Goal: Task Accomplishment & Management: Use online tool/utility

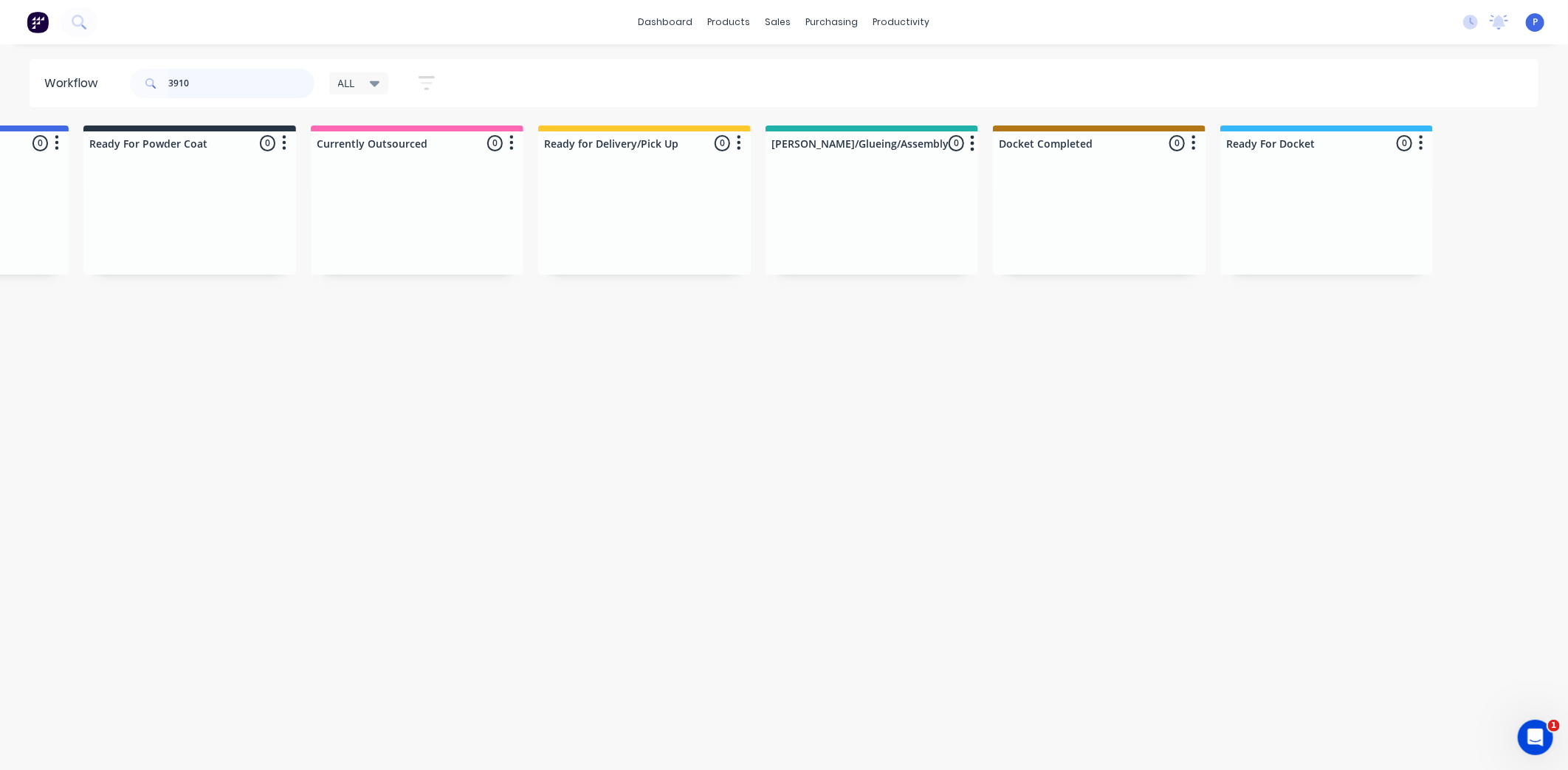
click at [232, 88] on input "3910" at bounding box center [242, 83] width 146 height 29
type input "3"
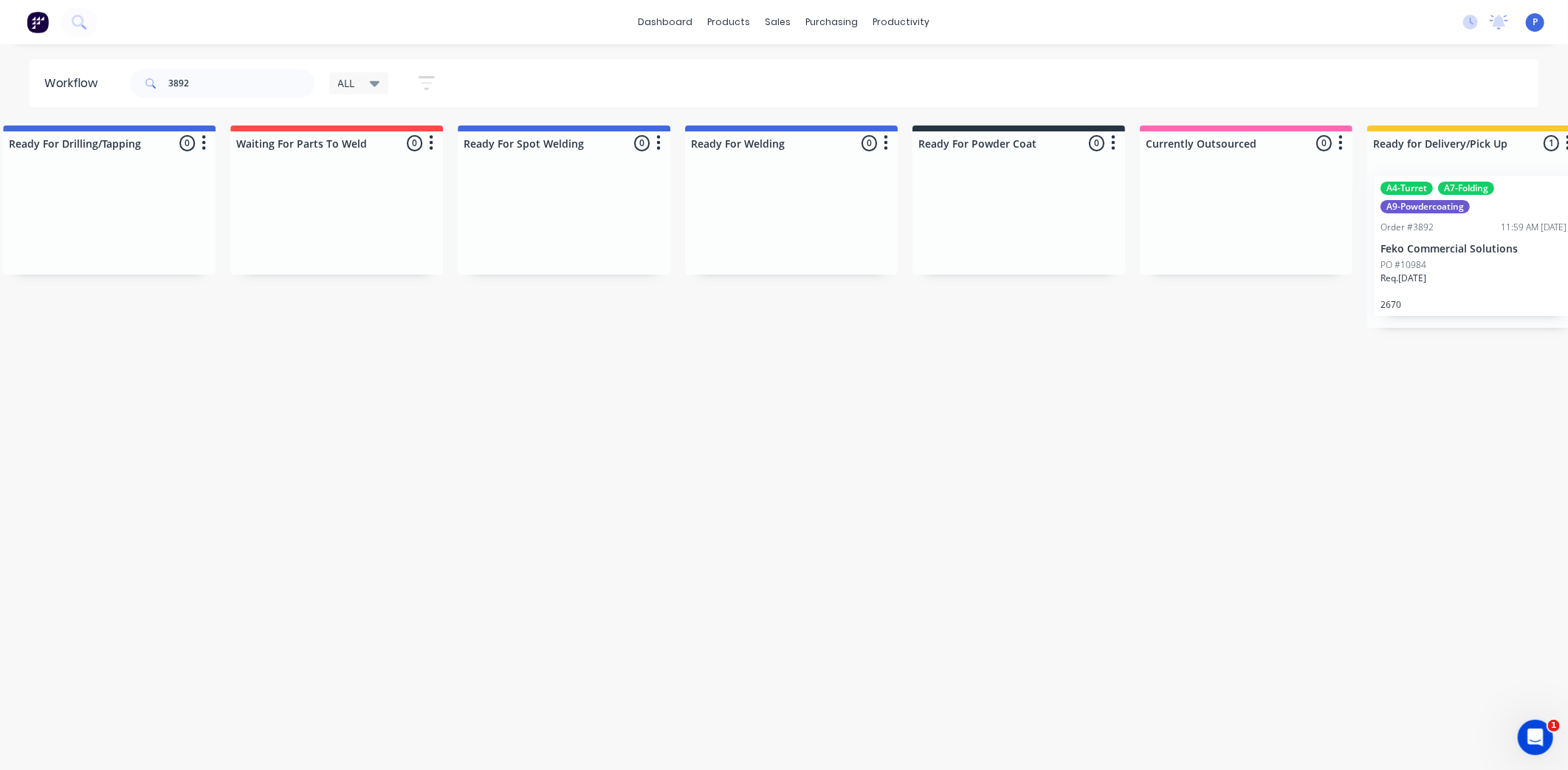
scroll to position [0, 3678]
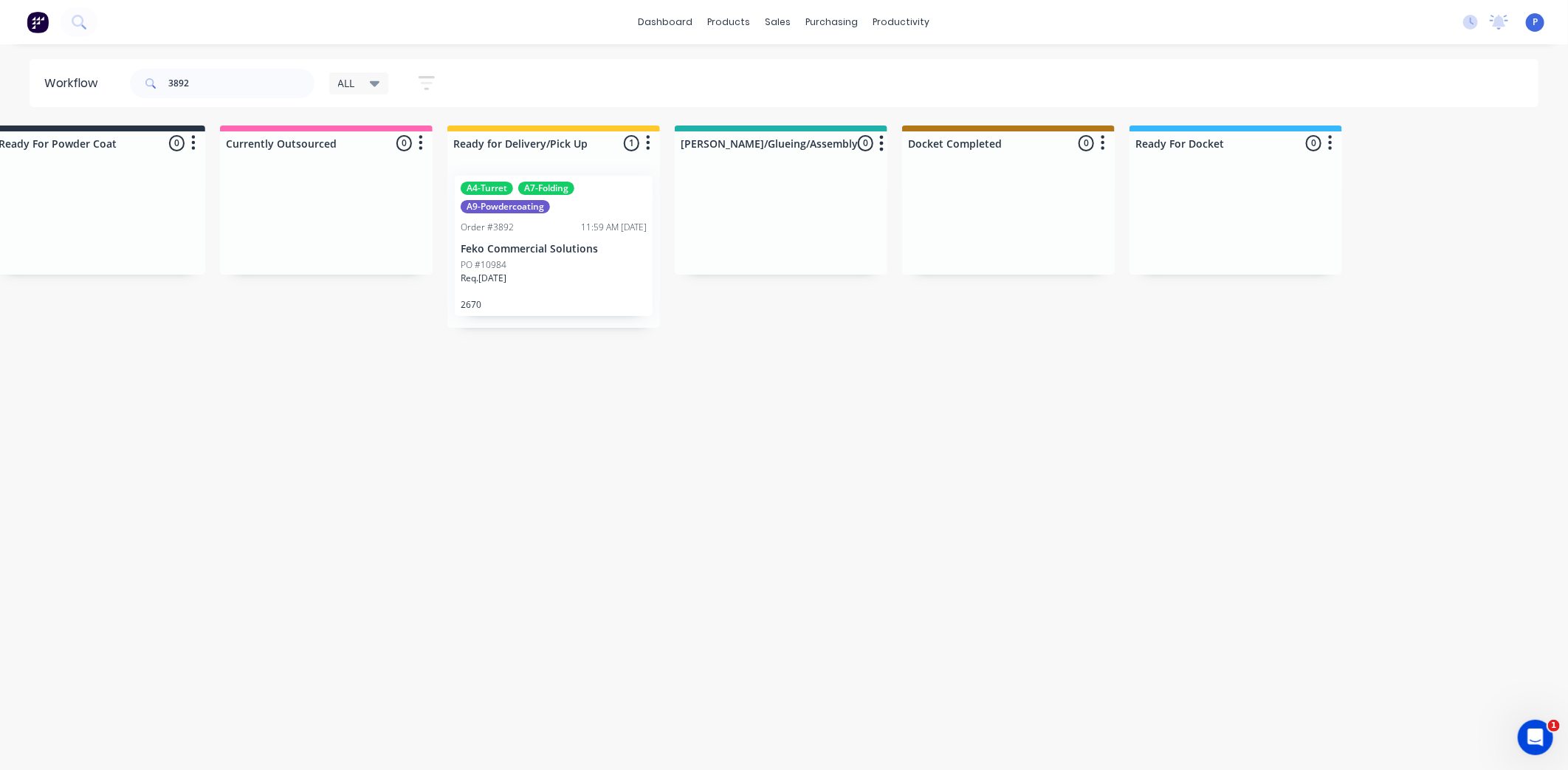
drag, startPoint x: 564, startPoint y: 345, endPoint x: 760, endPoint y: 381, distance: 199.3
click at [589, 267] on div "PO #10984" at bounding box center [554, 265] width 186 height 13
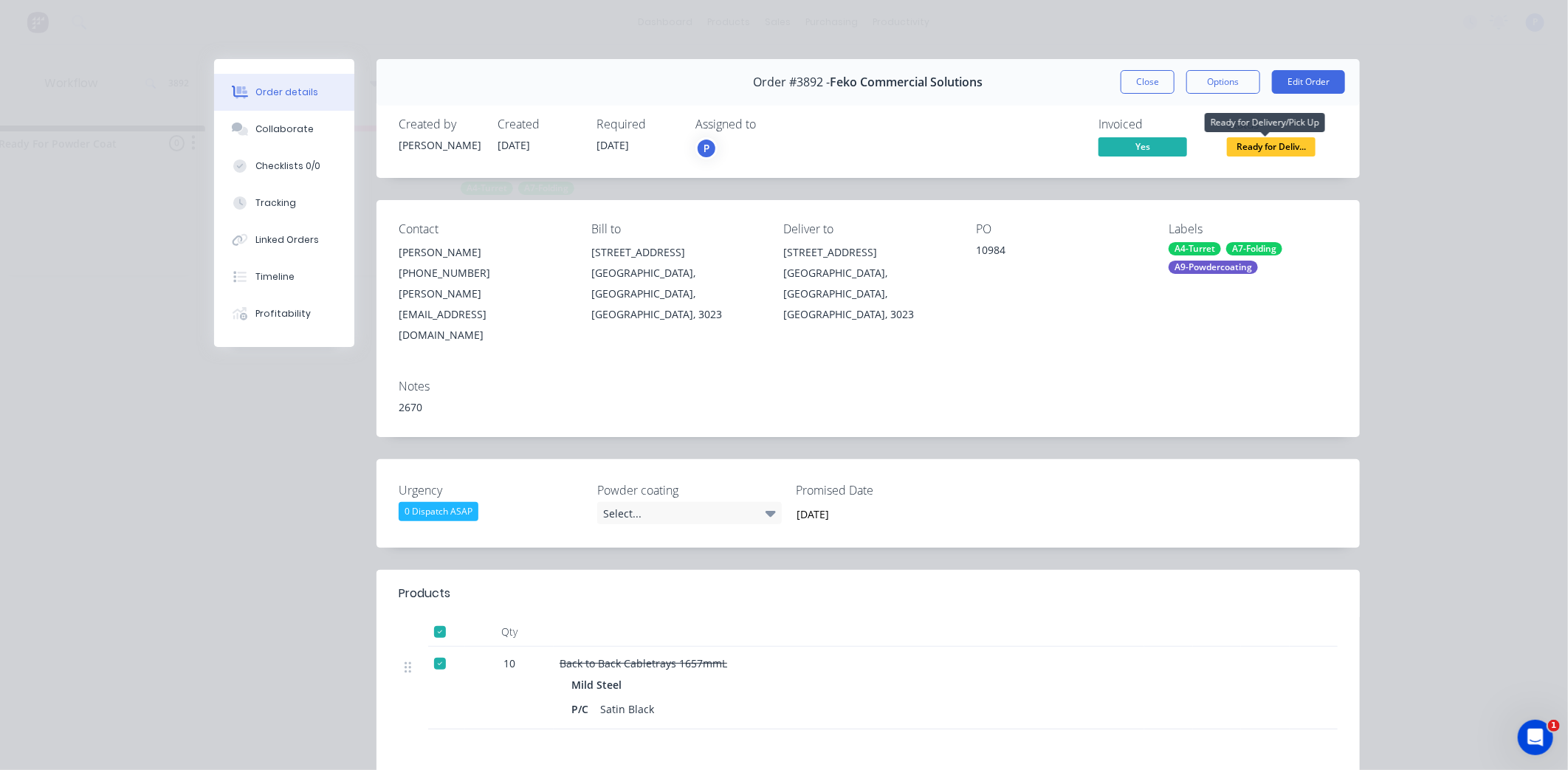
click at [1263, 145] on span "Ready for Deliv..." at bounding box center [1271, 146] width 88 height 18
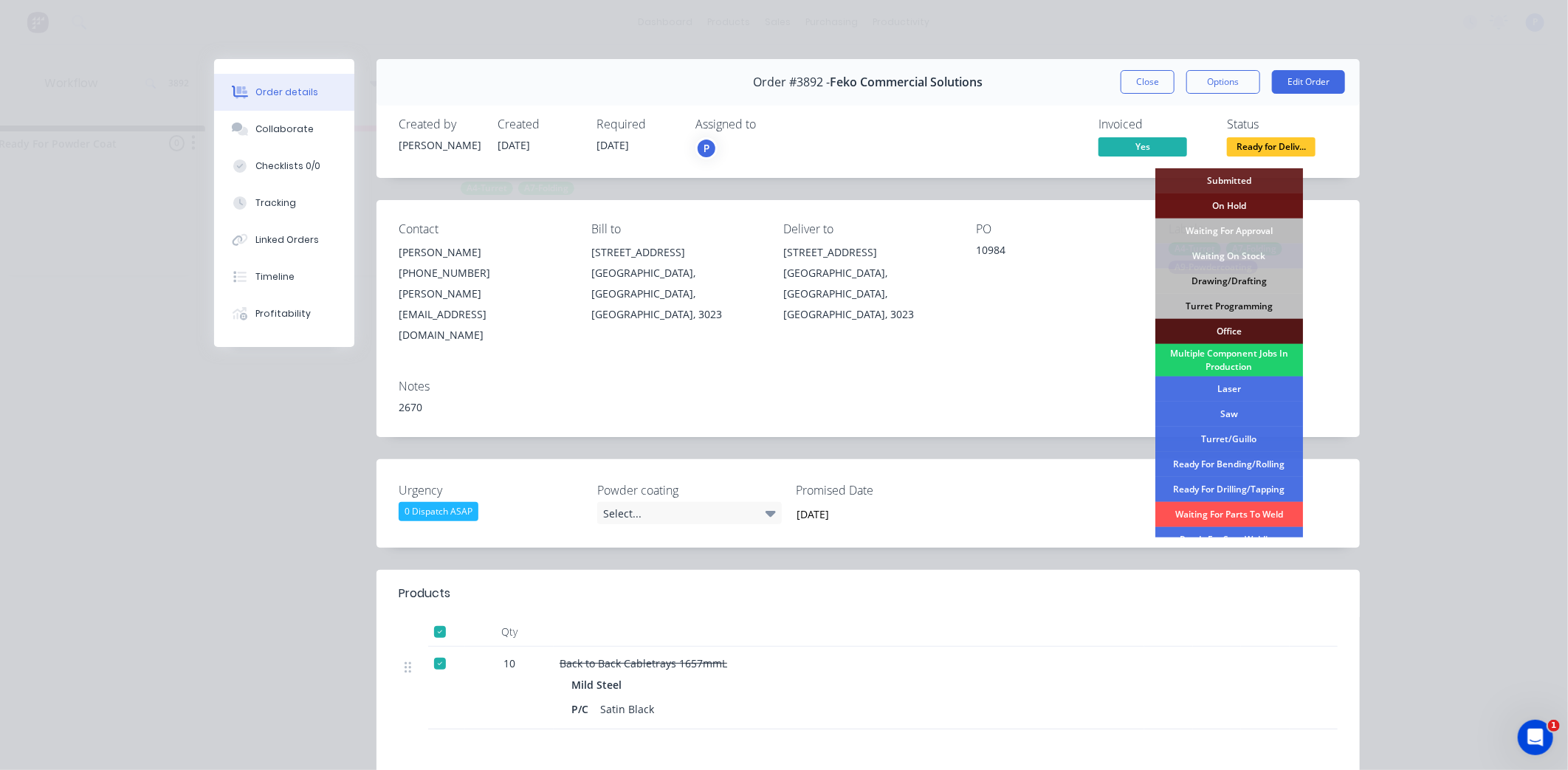
scroll to position [215, 0]
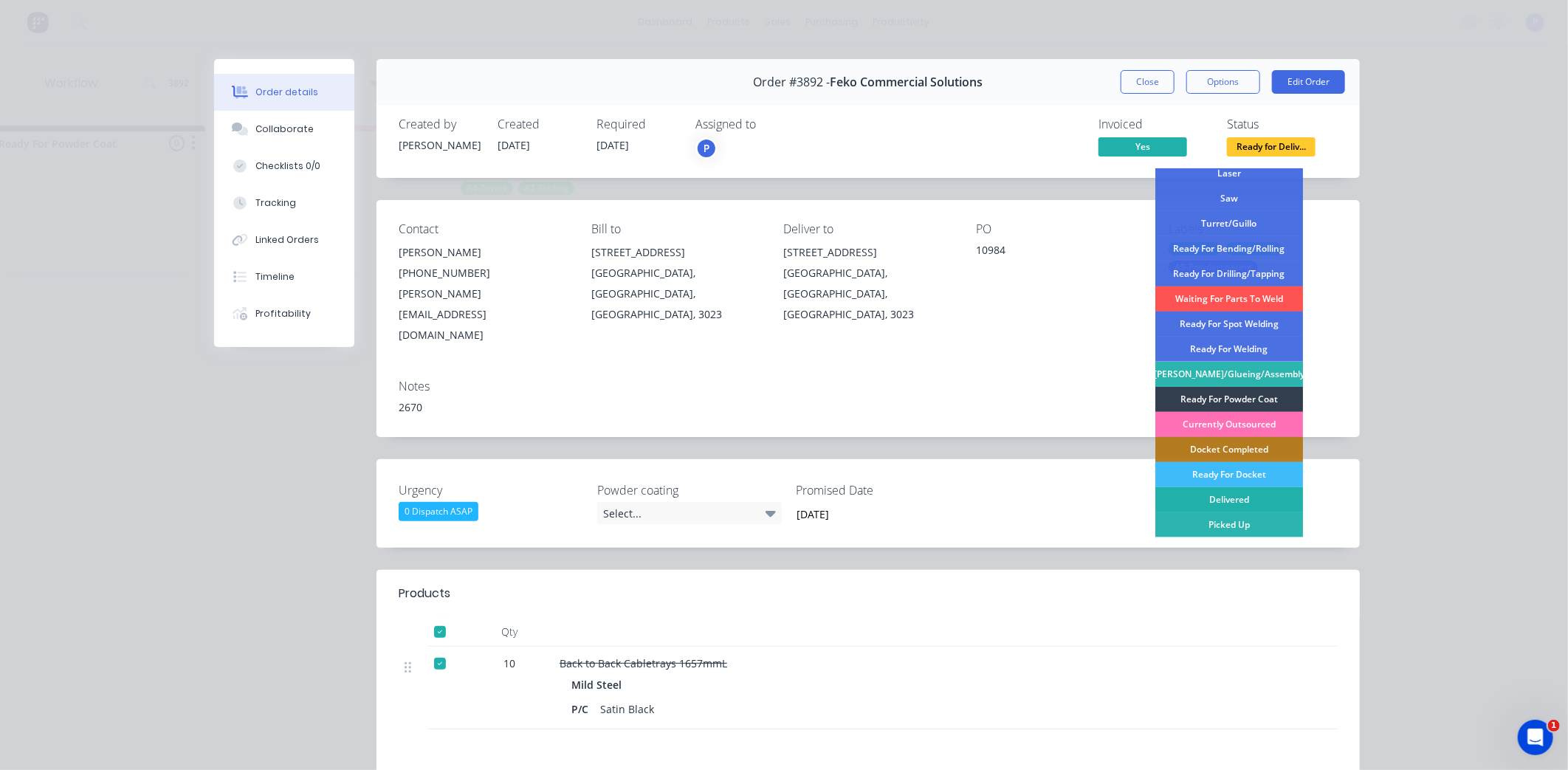
click at [1270, 502] on div "Delivered" at bounding box center [1229, 499] width 148 height 25
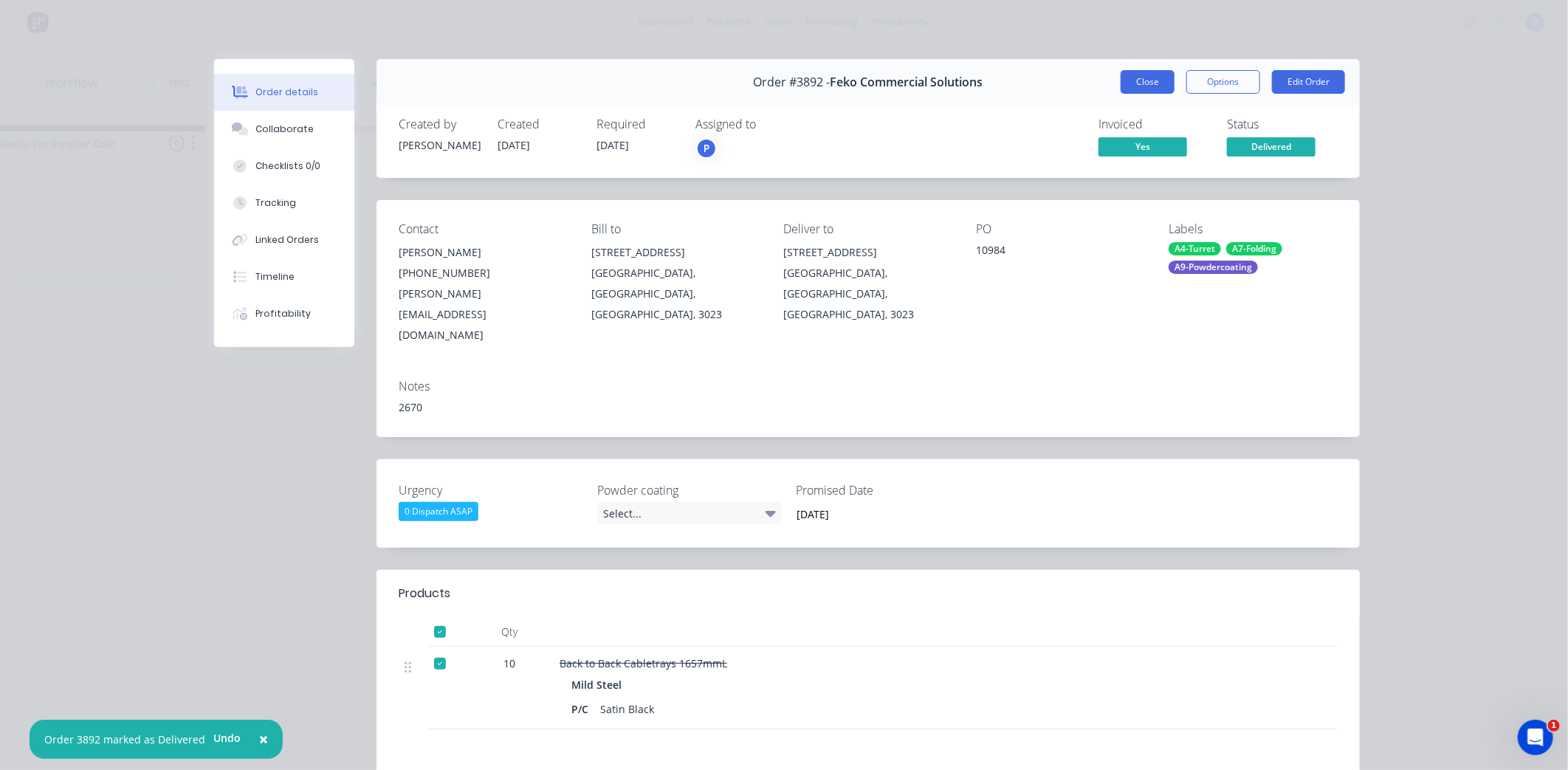
click at [1155, 82] on button "Close" at bounding box center [1148, 82] width 54 height 24
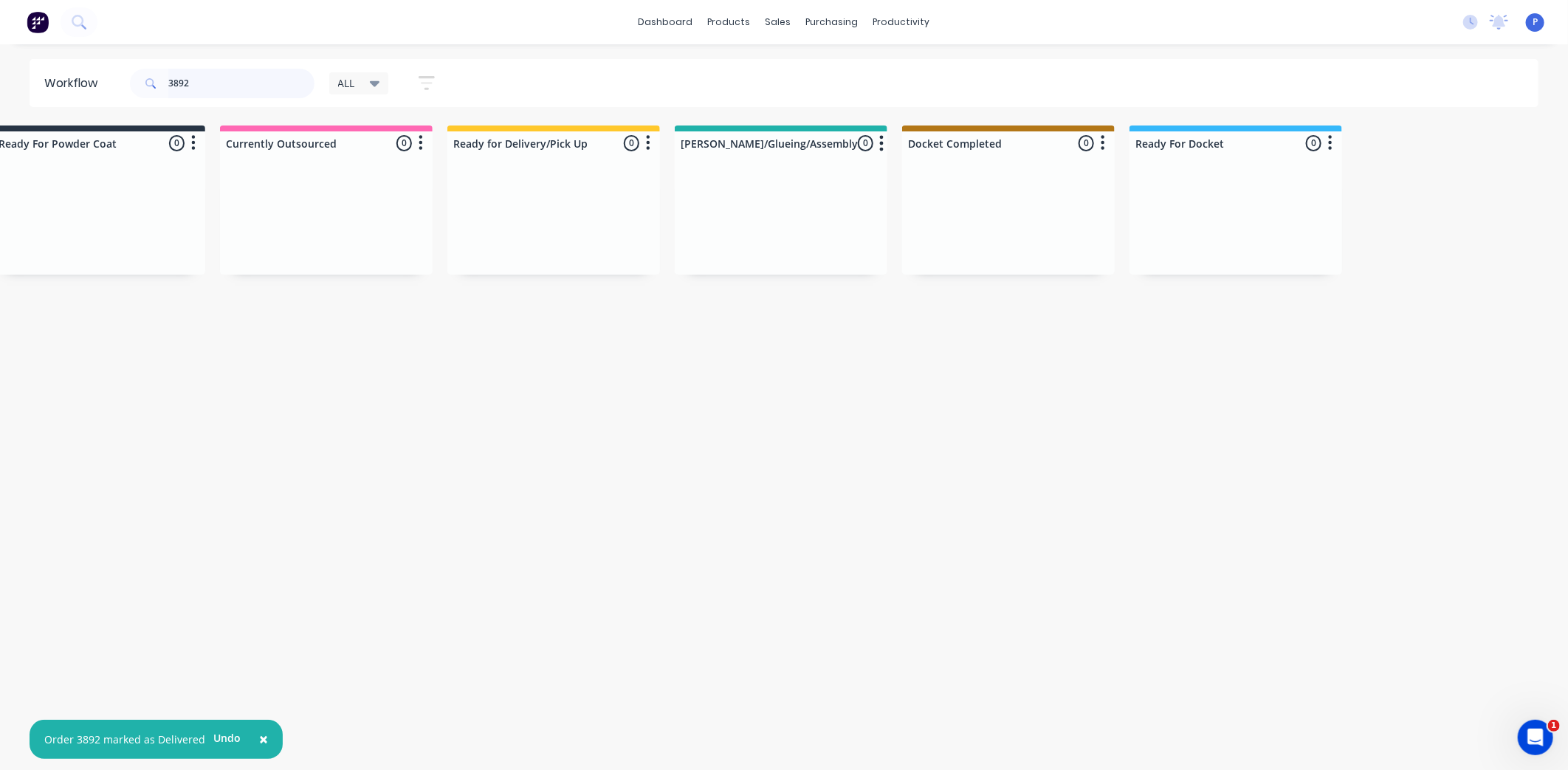
click at [225, 89] on input "3892" at bounding box center [242, 83] width 146 height 29
type input "3"
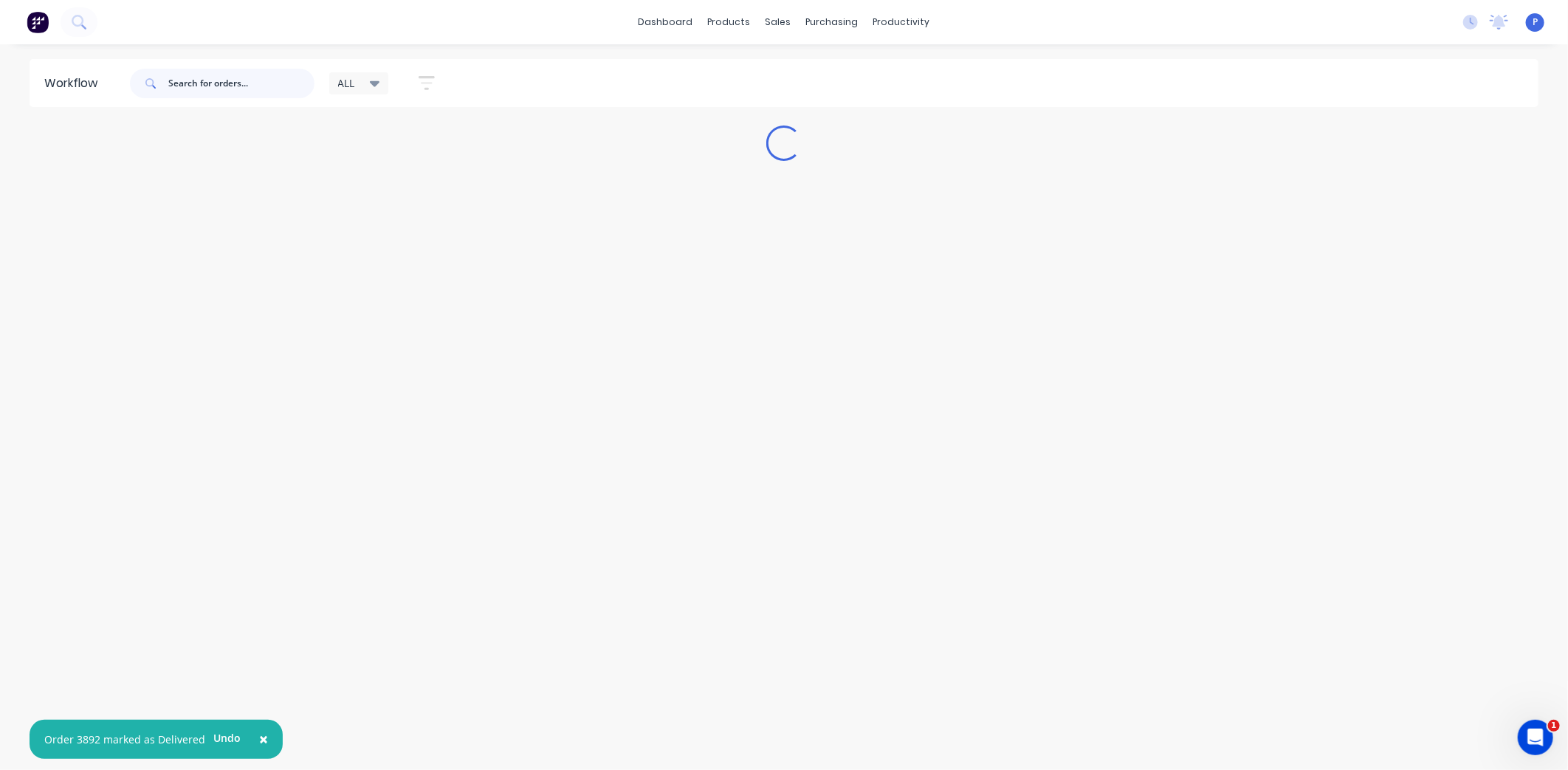
scroll to position [0, 0]
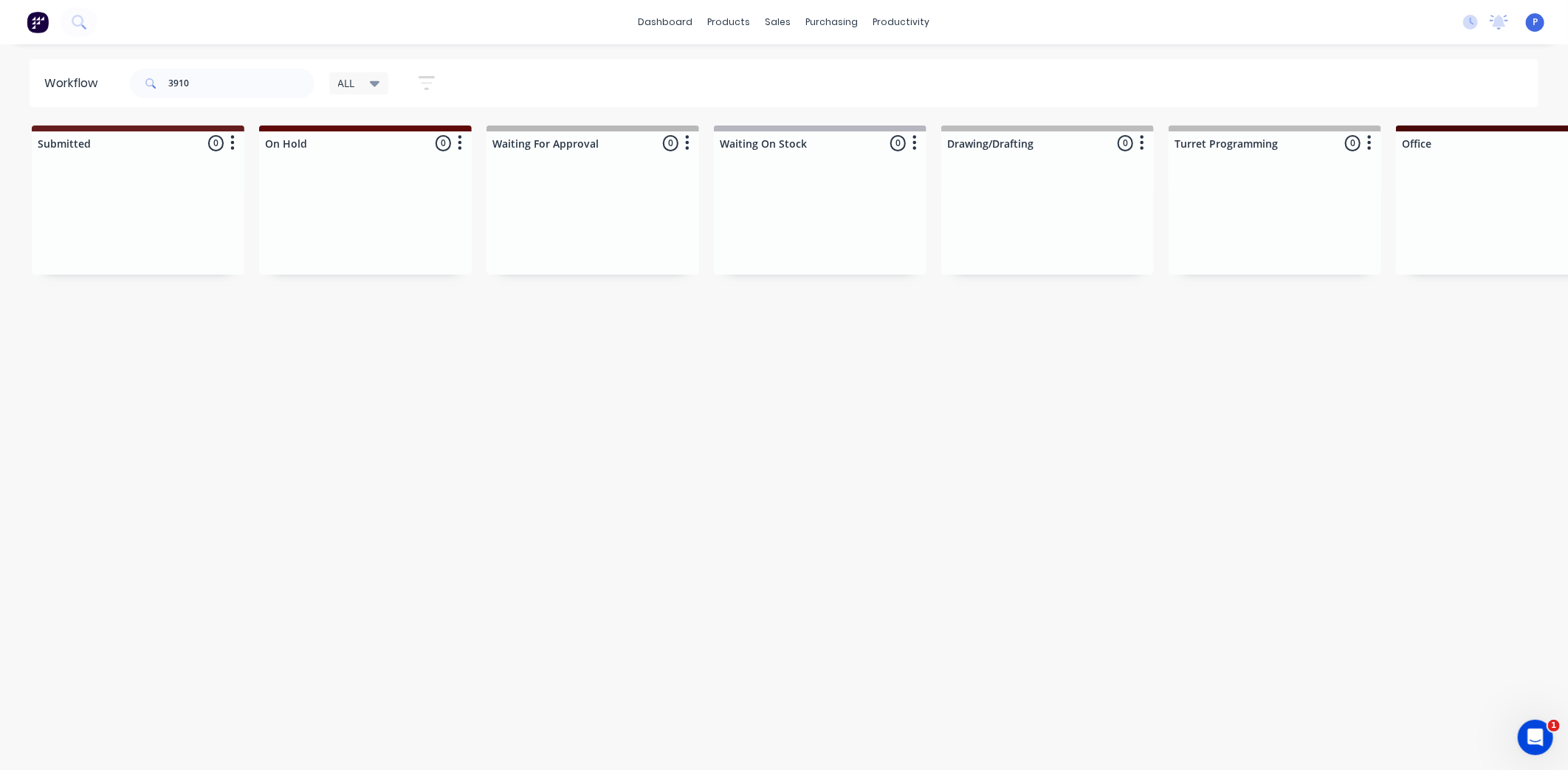
drag, startPoint x: 229, startPoint y: 352, endPoint x: 259, endPoint y: 370, distance: 35.0
click at [259, 369] on div "Workflow 3910 ALL Save new view None edit ALL (Default) edit ALLx edit Dispatch…" at bounding box center [784, 400] width 1568 height 682
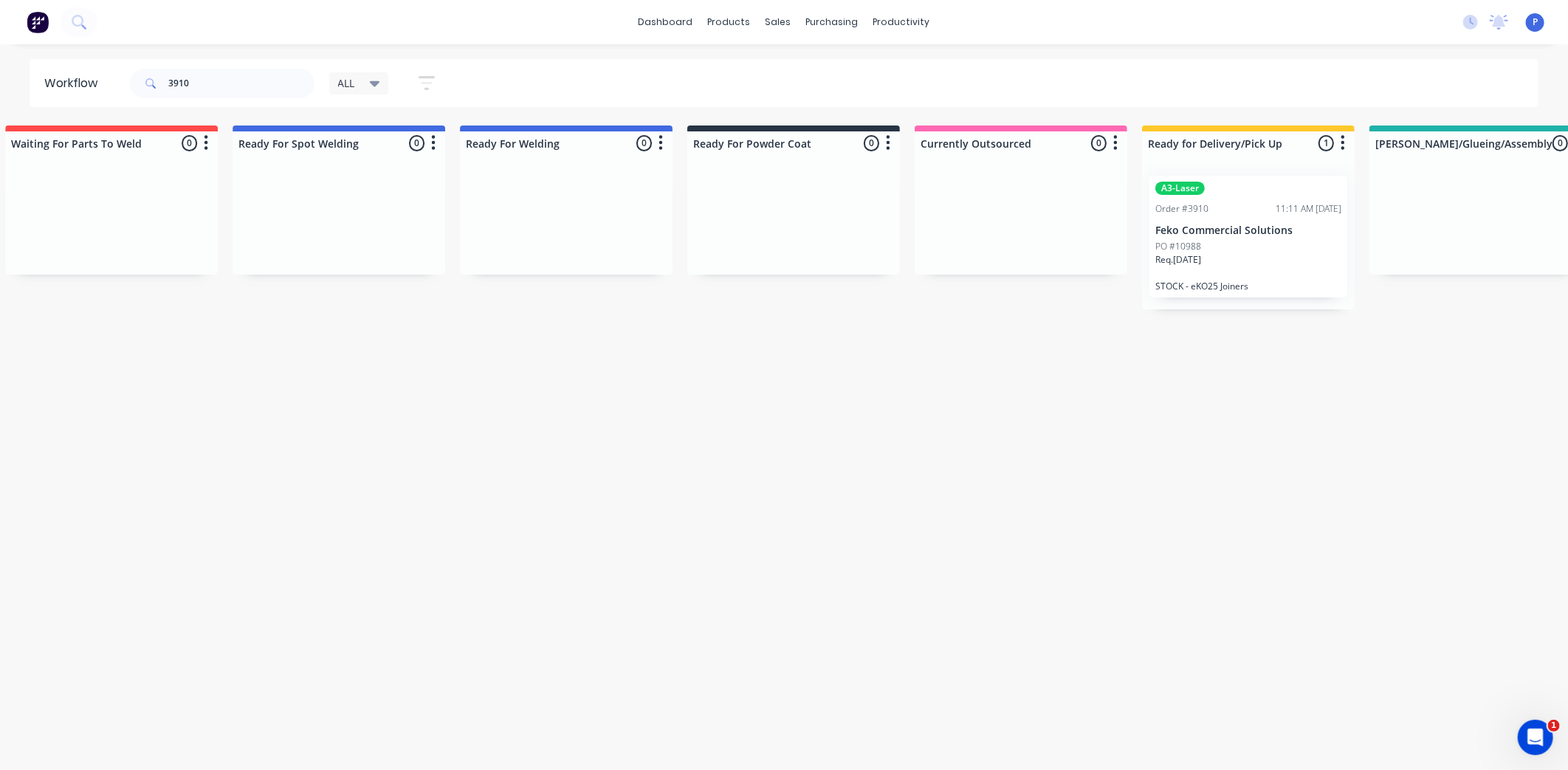
scroll to position [0, 3678]
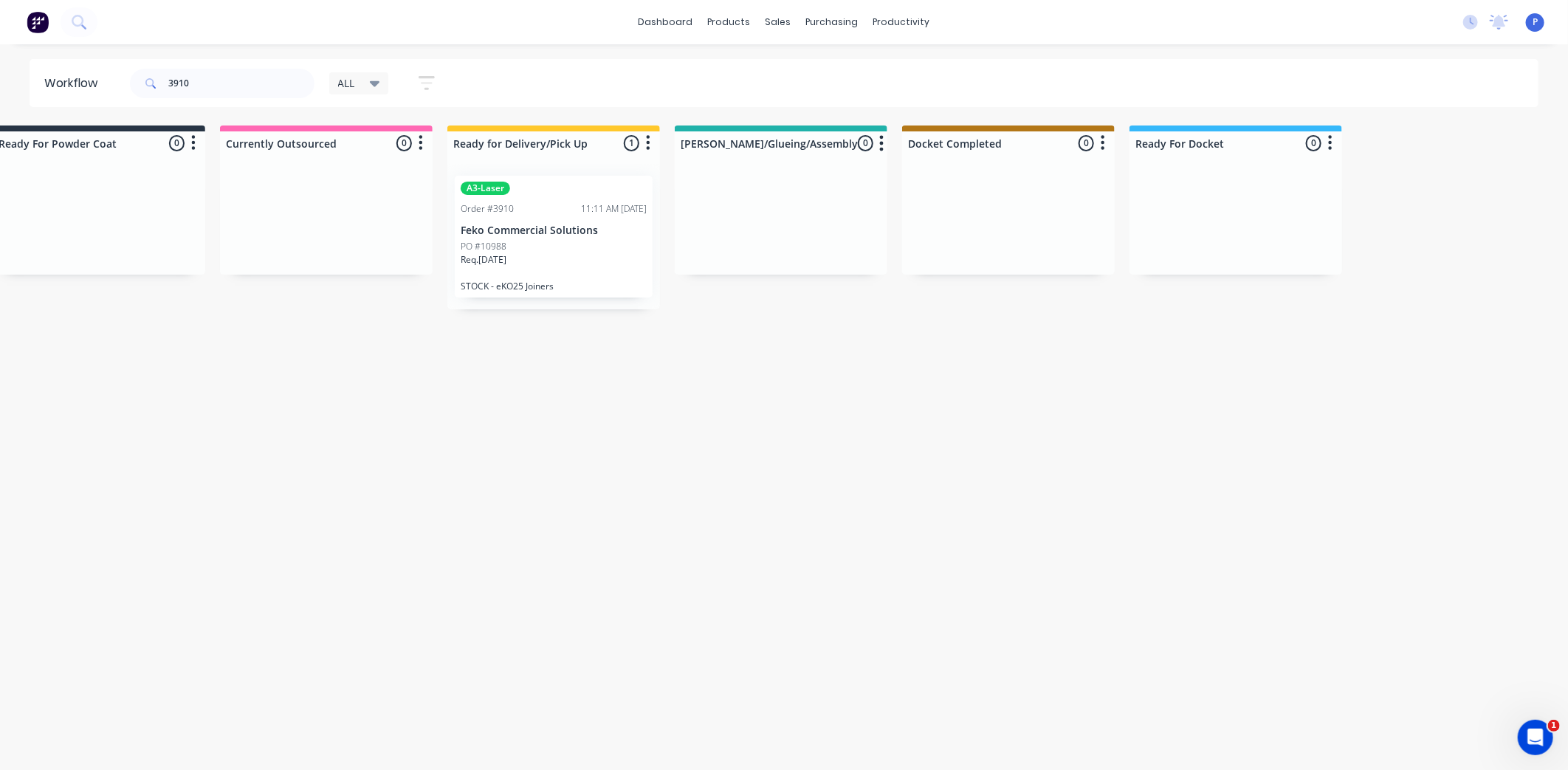
drag, startPoint x: 422, startPoint y: 399, endPoint x: 461, endPoint y: 404, distance: 39.3
click at [535, 240] on div "PO #10988" at bounding box center [554, 246] width 186 height 13
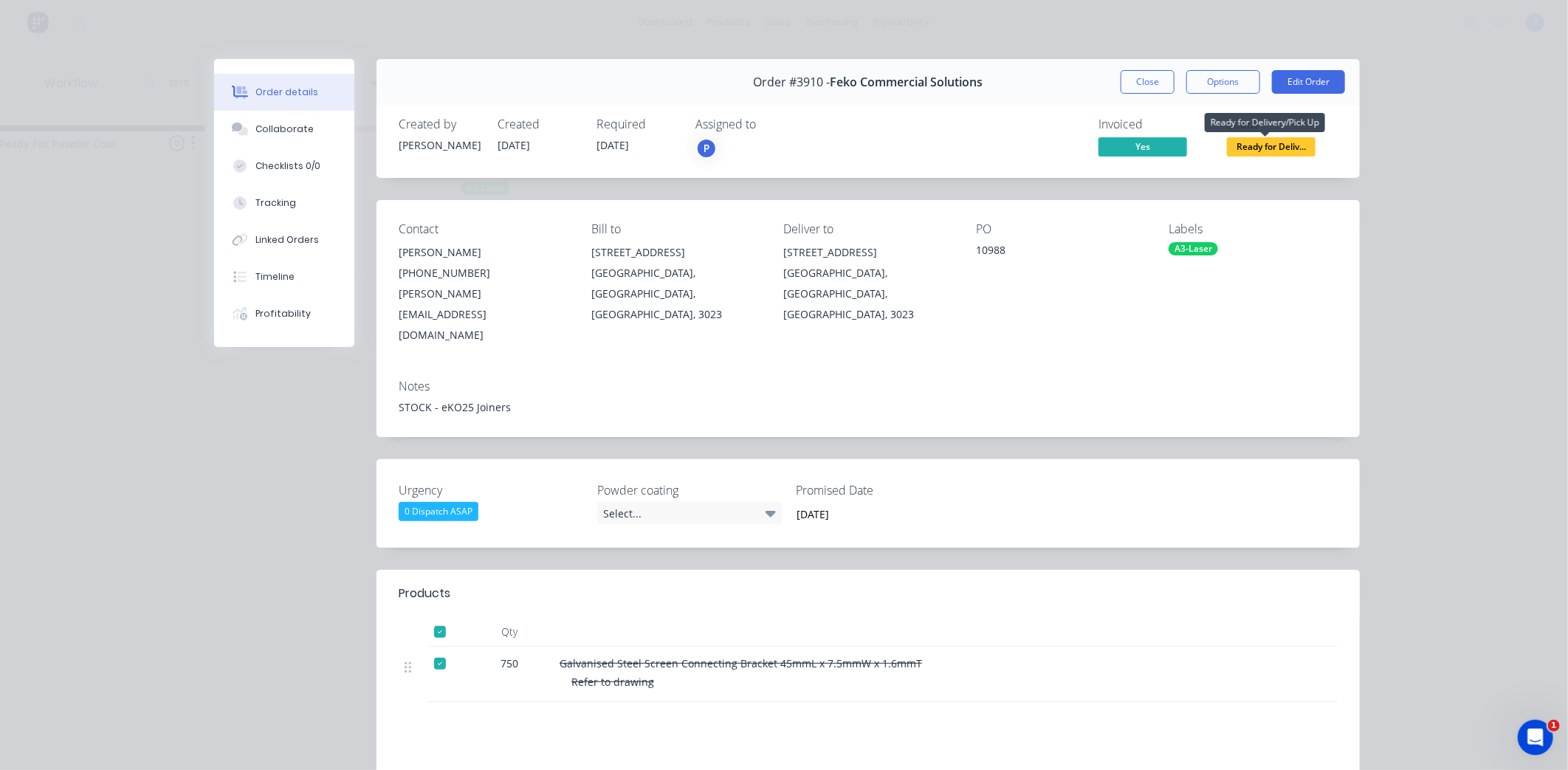
click at [1240, 148] on span "Ready for Deliv..." at bounding box center [1271, 146] width 88 height 18
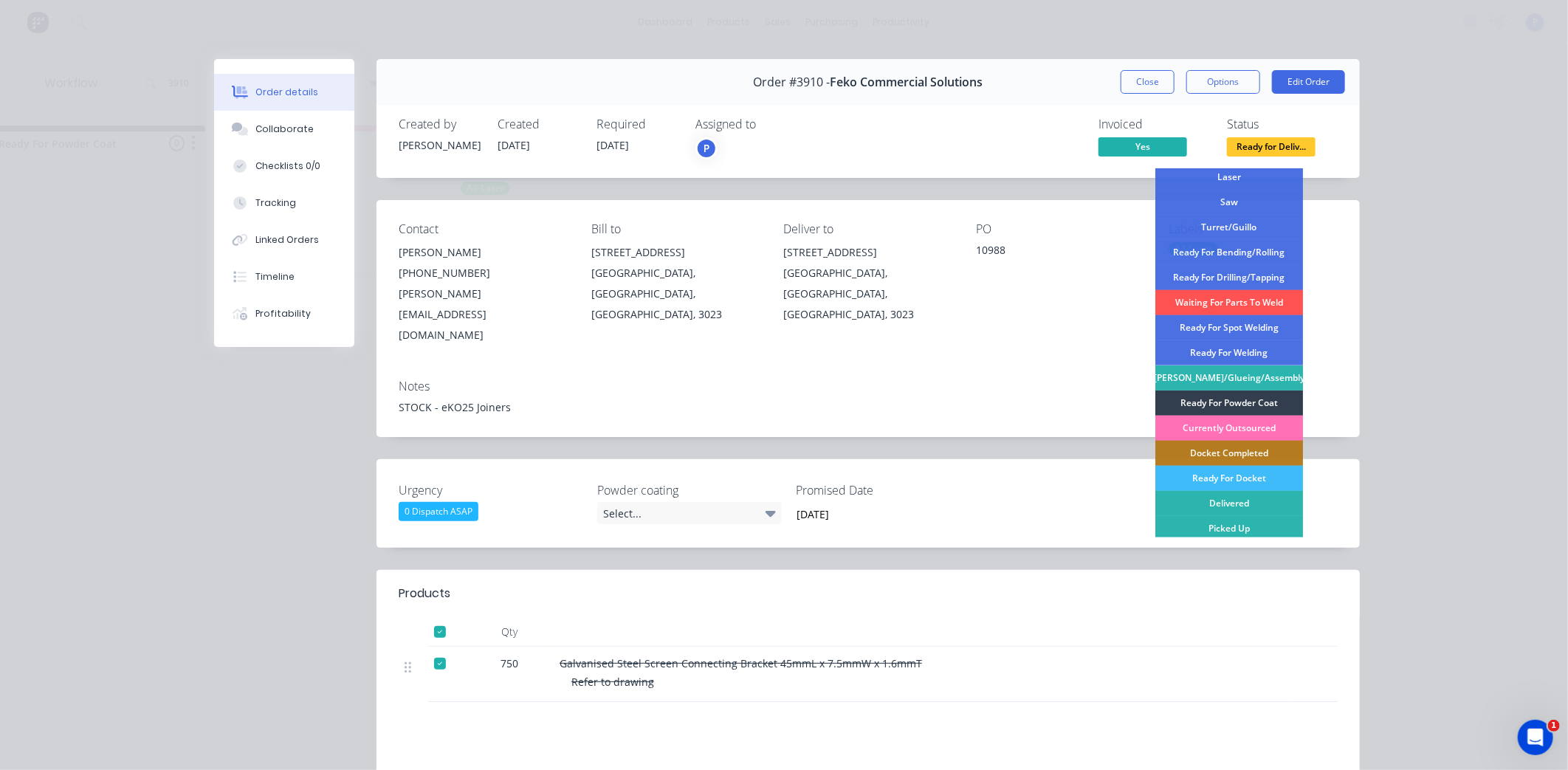
scroll to position [215, 0]
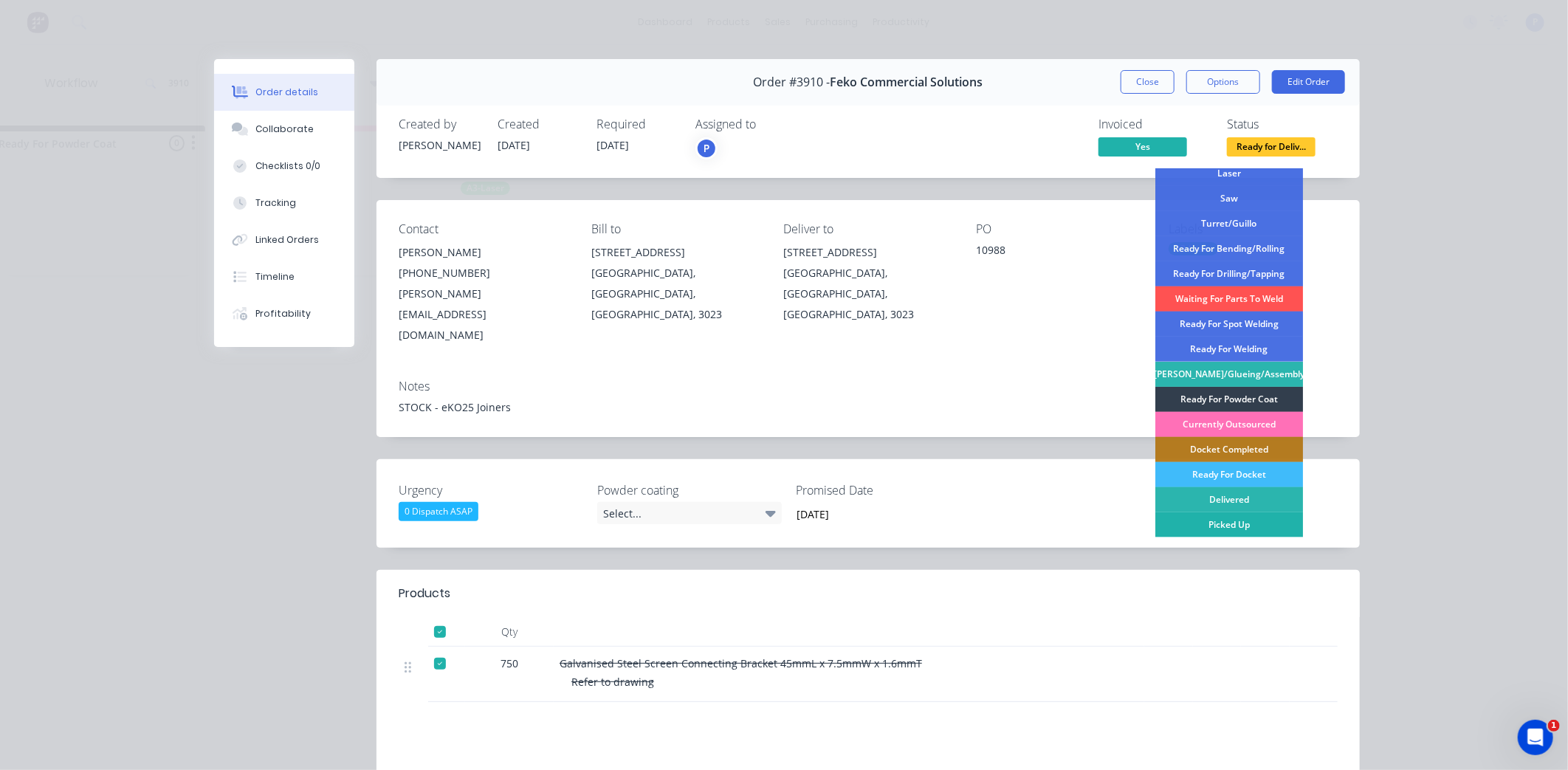
click at [1213, 525] on div "Picked Up" at bounding box center [1229, 525] width 148 height 25
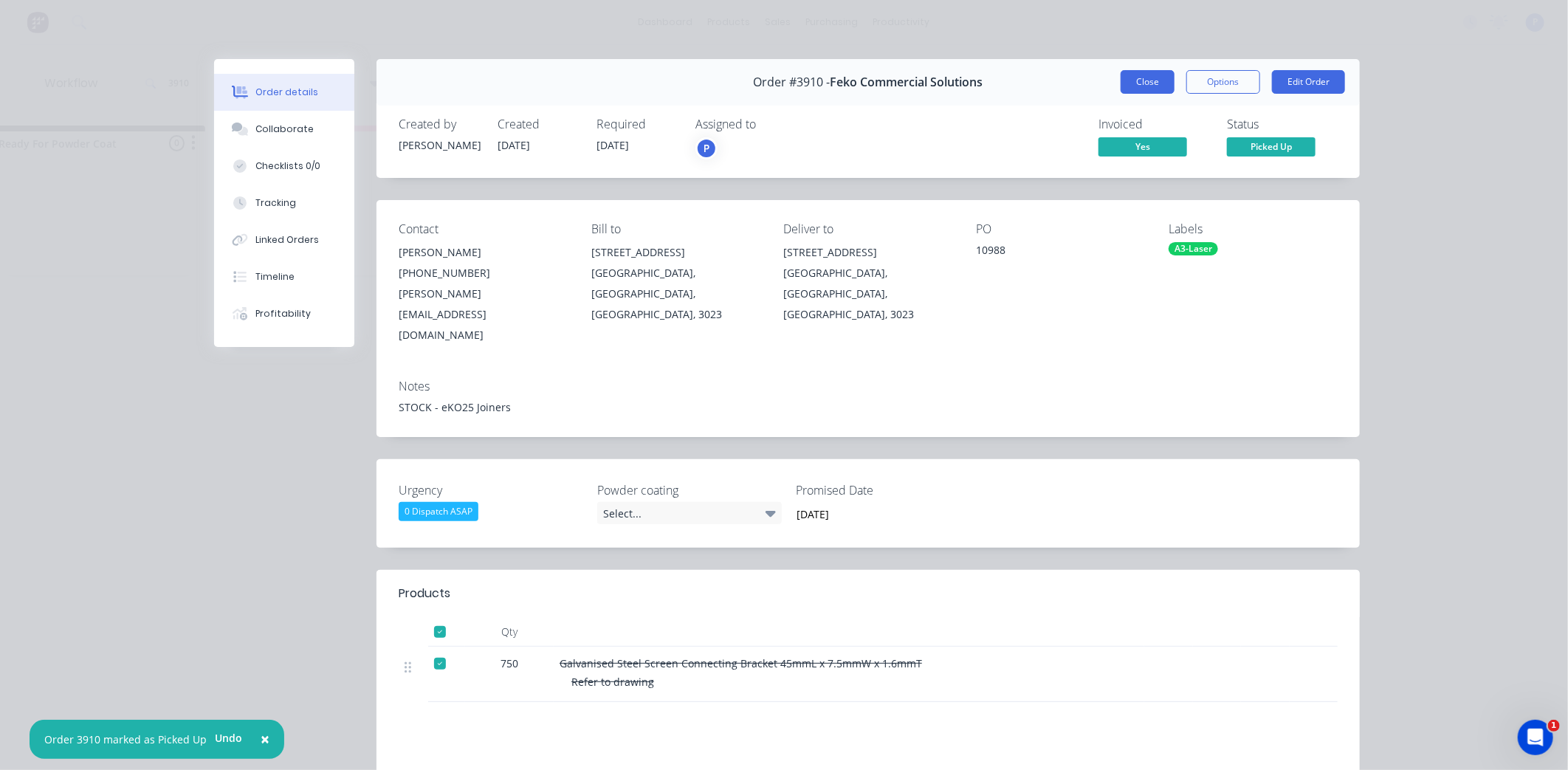
click at [1149, 89] on button "Close" at bounding box center [1148, 82] width 54 height 24
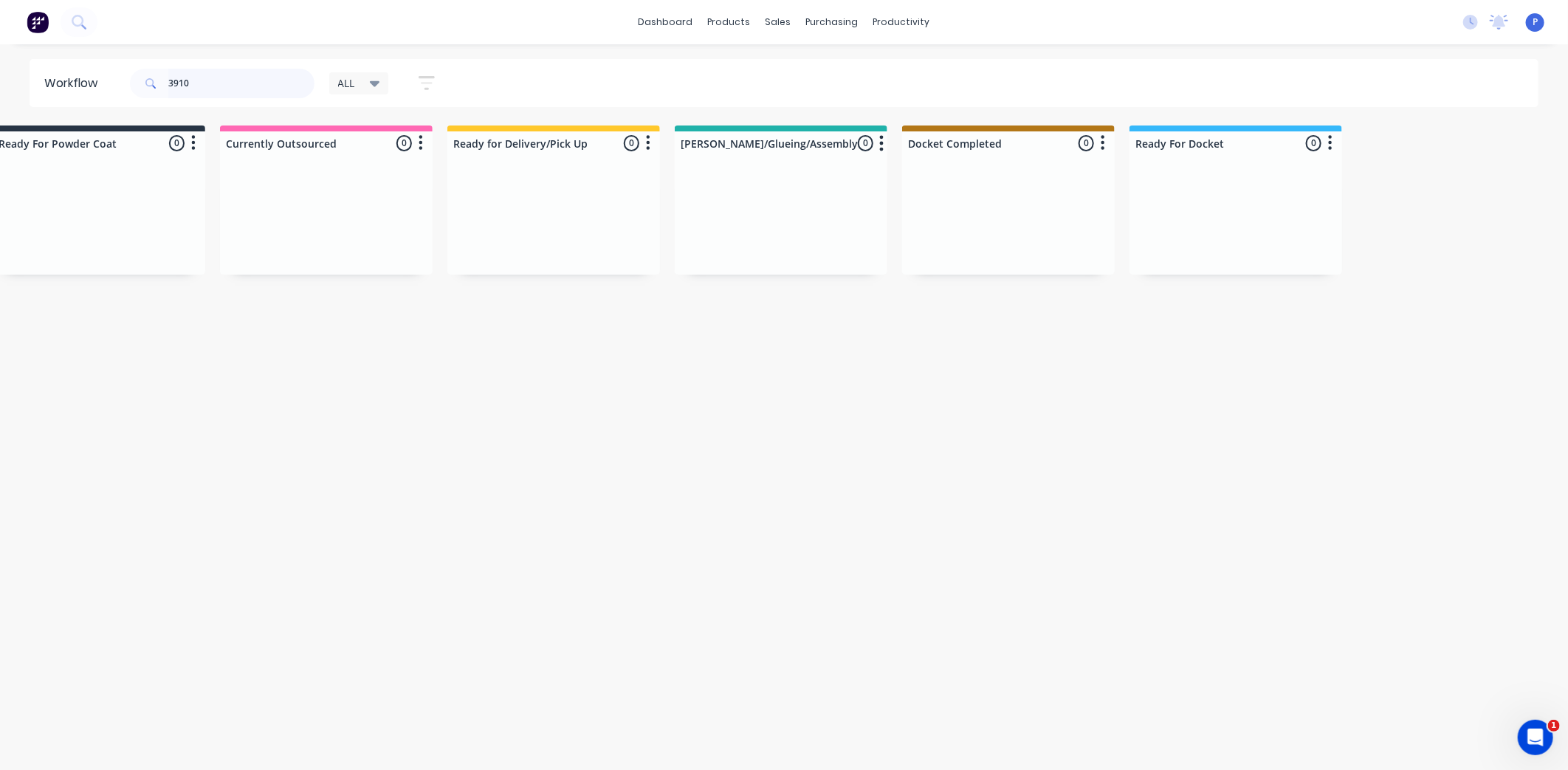
click at [199, 82] on input "3910" at bounding box center [242, 83] width 146 height 29
click at [222, 78] on input "3910" at bounding box center [242, 83] width 146 height 29
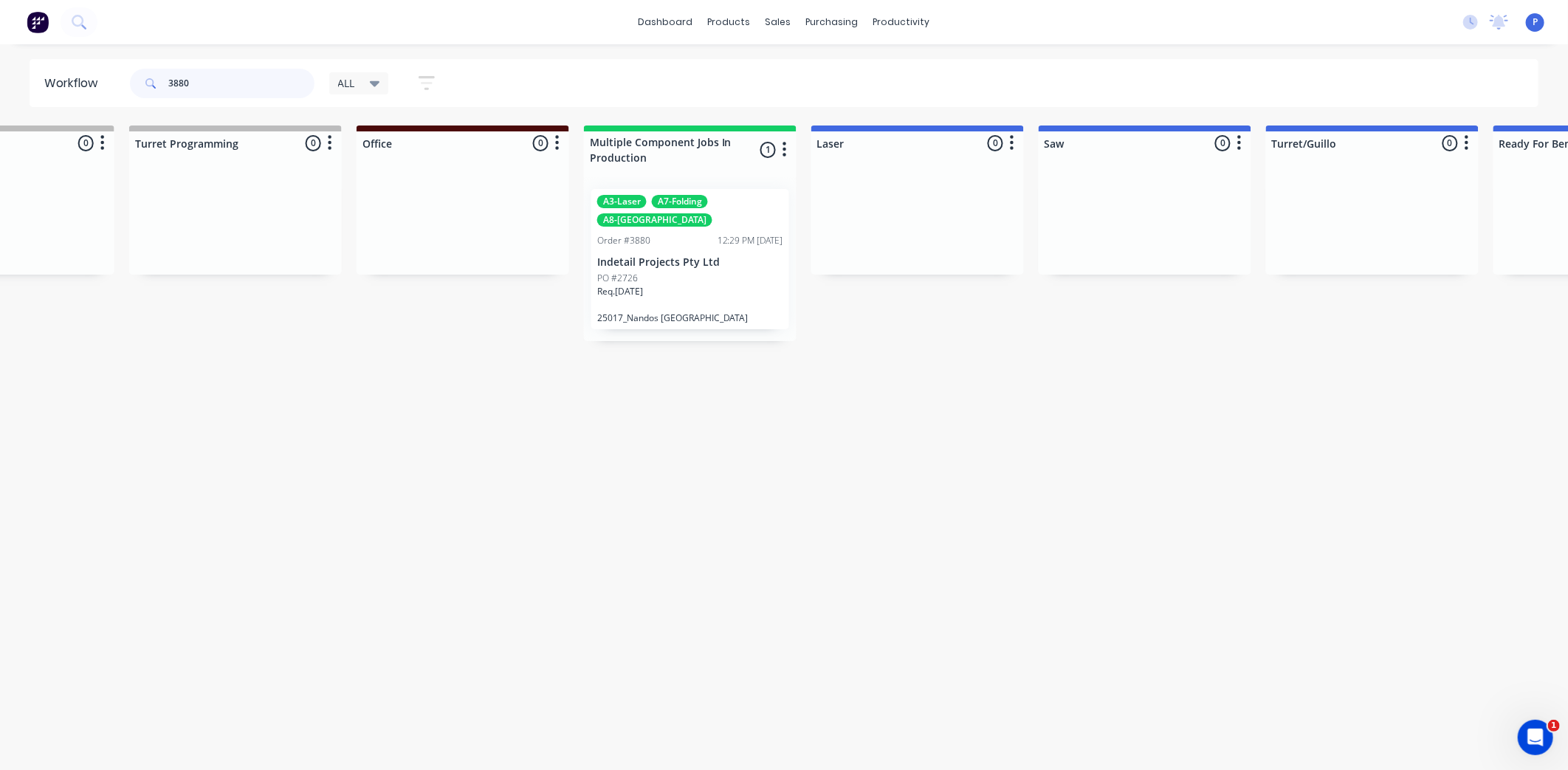
scroll to position [0, 1126]
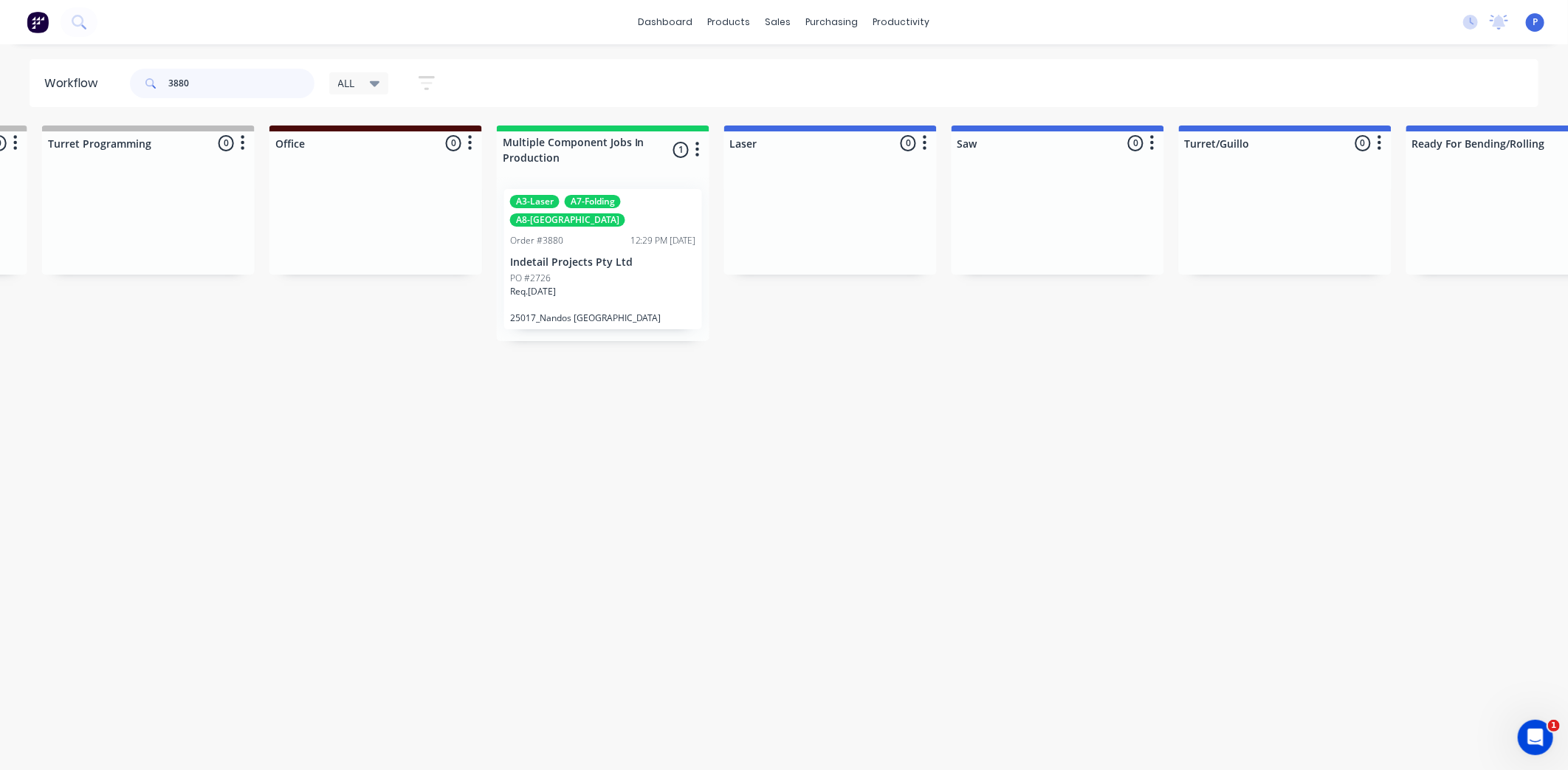
type input "3880"
click at [632, 285] on div "Req. [DATE]" at bounding box center [603, 297] width 186 height 25
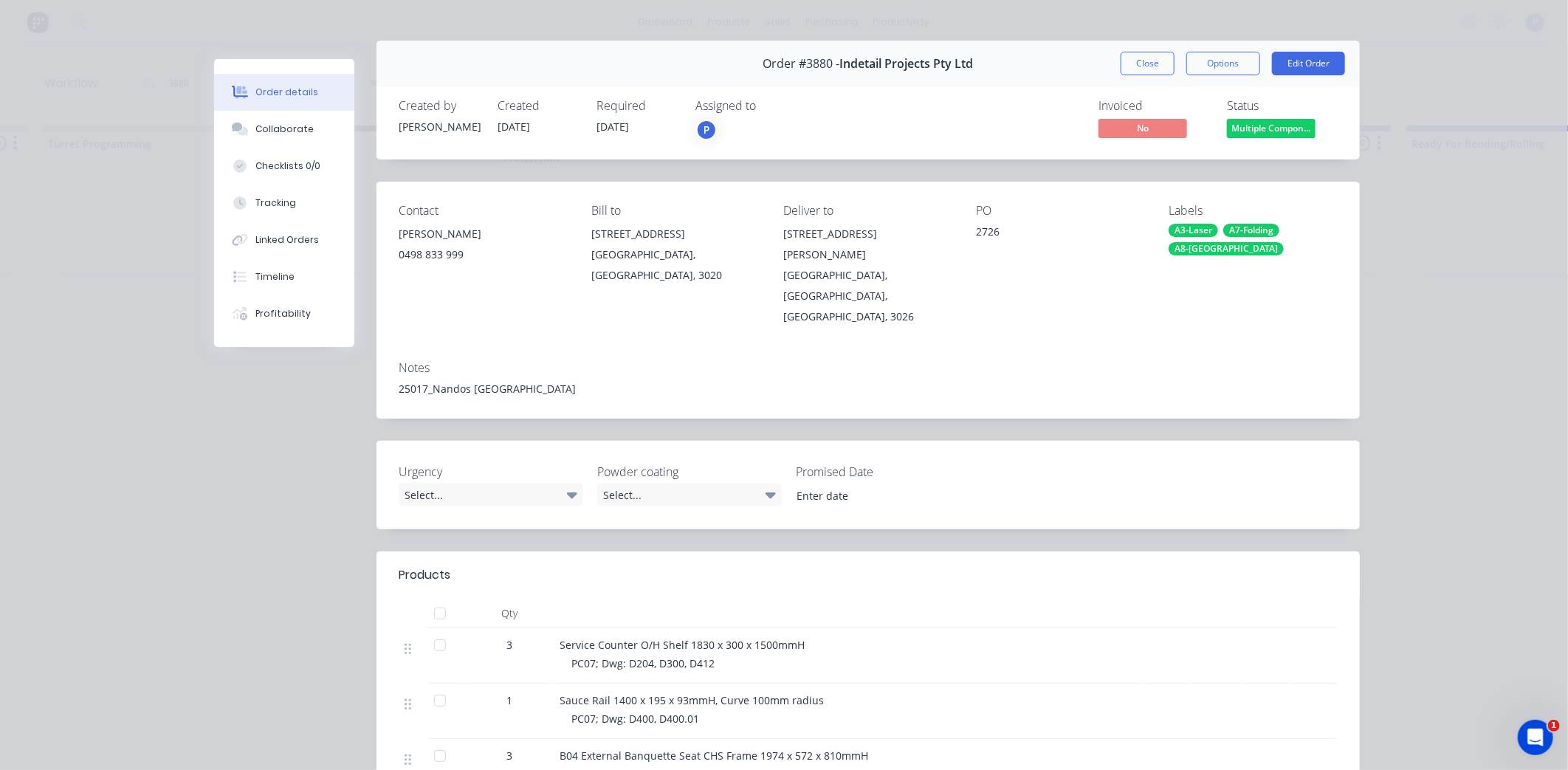
scroll to position [42, 0]
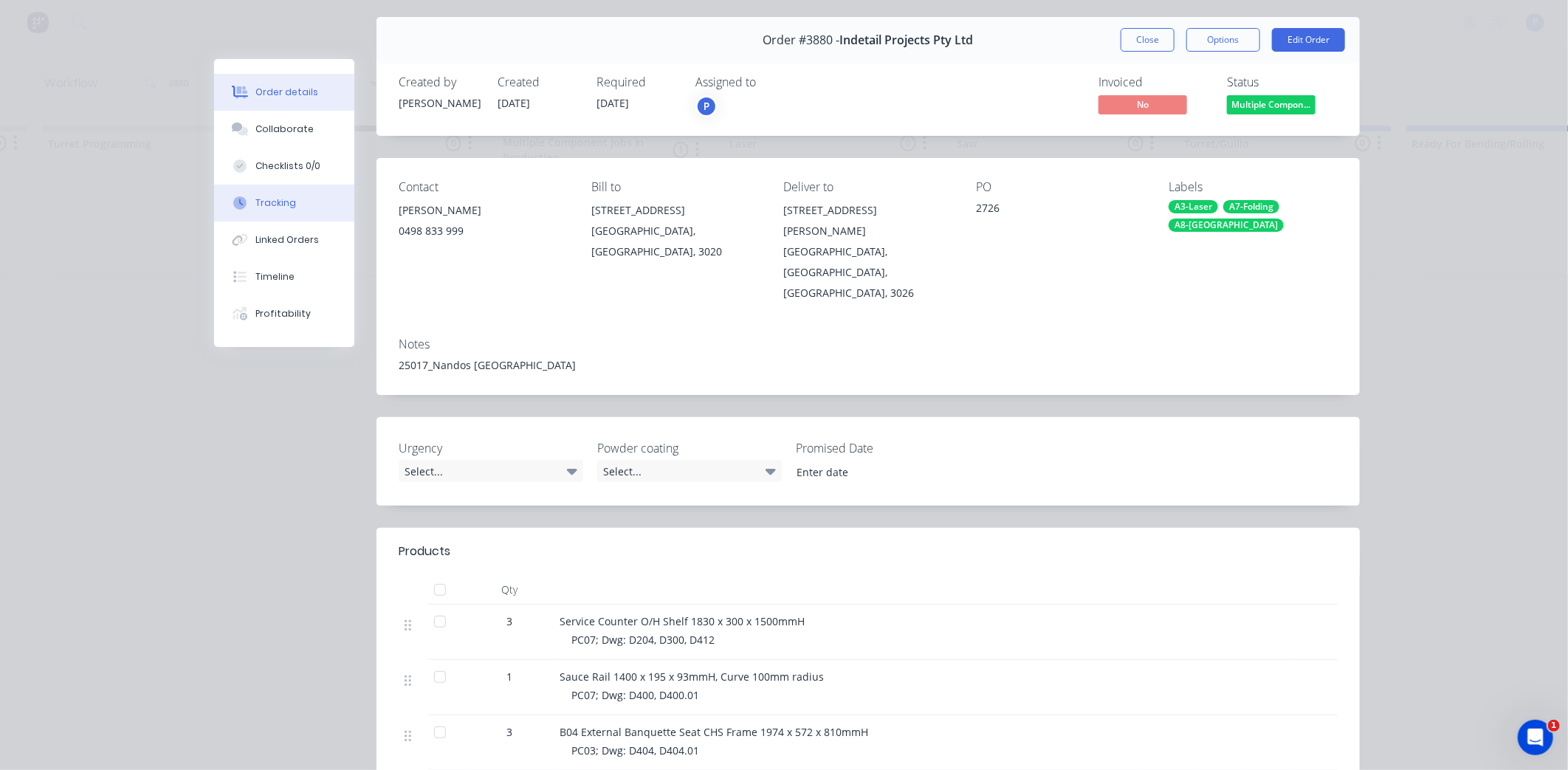
click at [245, 196] on div at bounding box center [239, 202] width 22 height 13
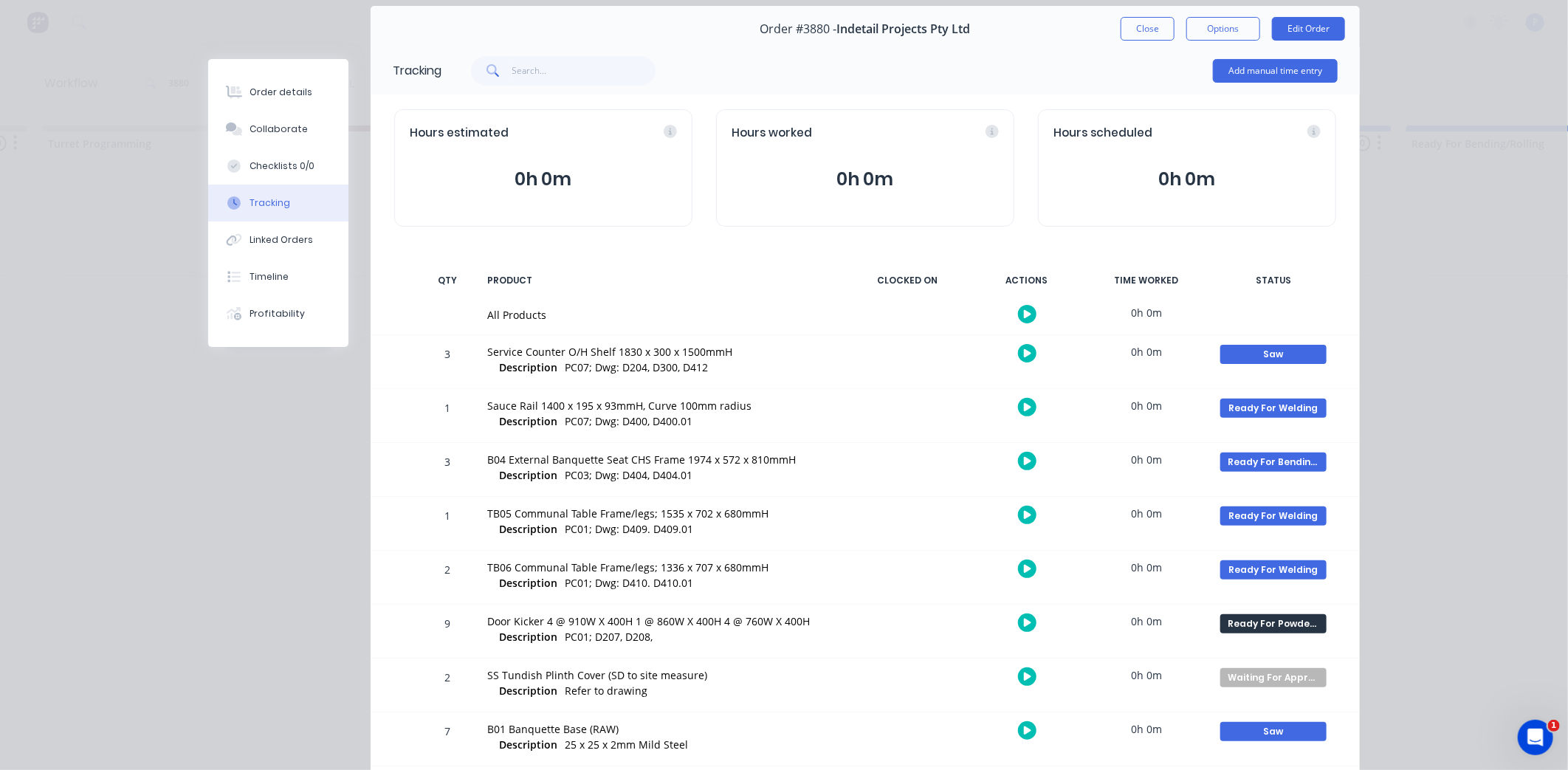
scroll to position [218, 0]
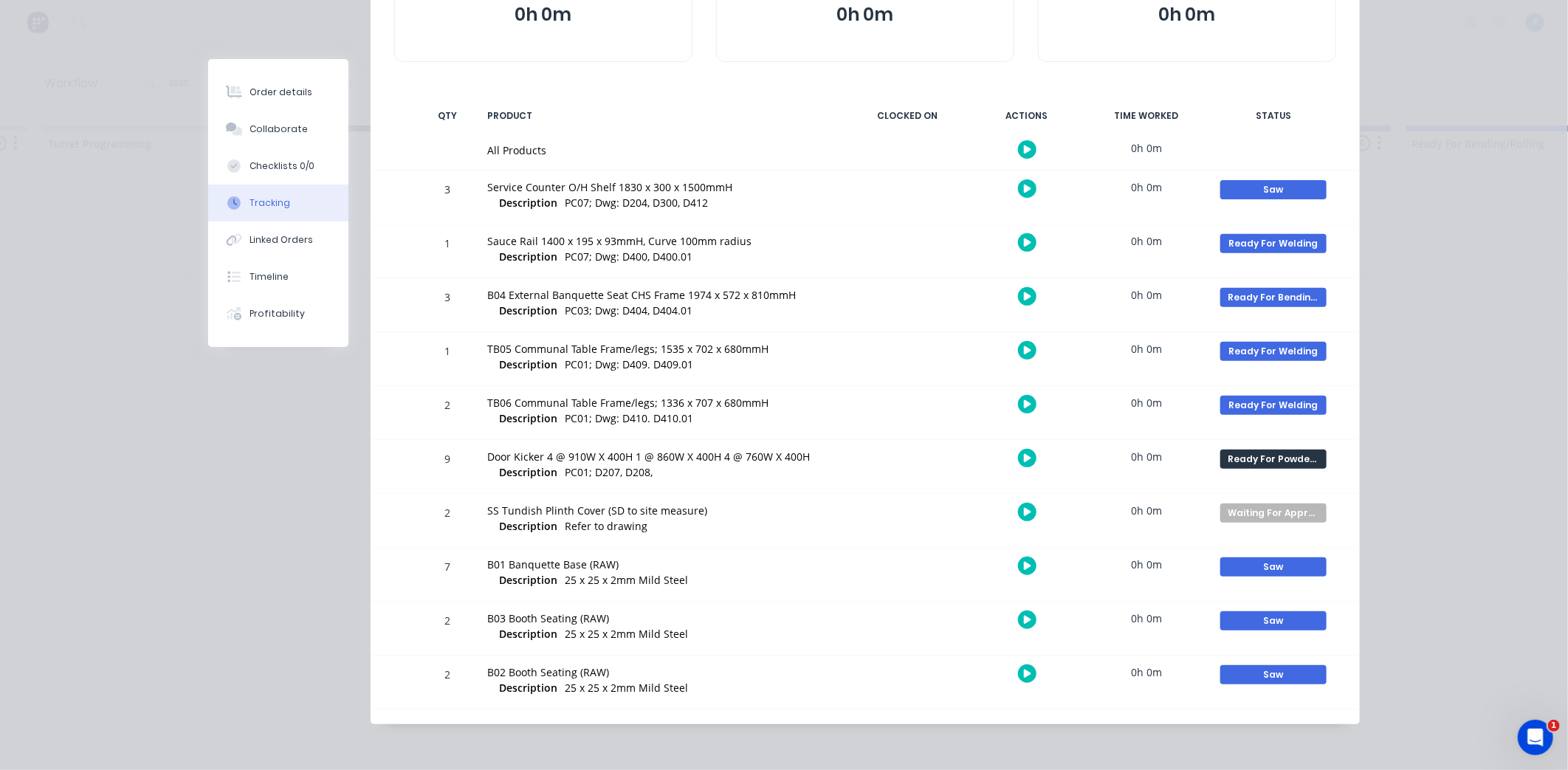
click at [1269, 446] on div "Ready For Powder Coat Create status None edit Complete Currently Outsourced Doc…" at bounding box center [1273, 466] width 125 height 53
drag, startPoint x: 1269, startPoint y: 448, endPoint x: 1277, endPoint y: 458, distance: 12.8
click at [1269, 450] on div "Ready For Powder Coat" at bounding box center [1273, 458] width 106 height 19
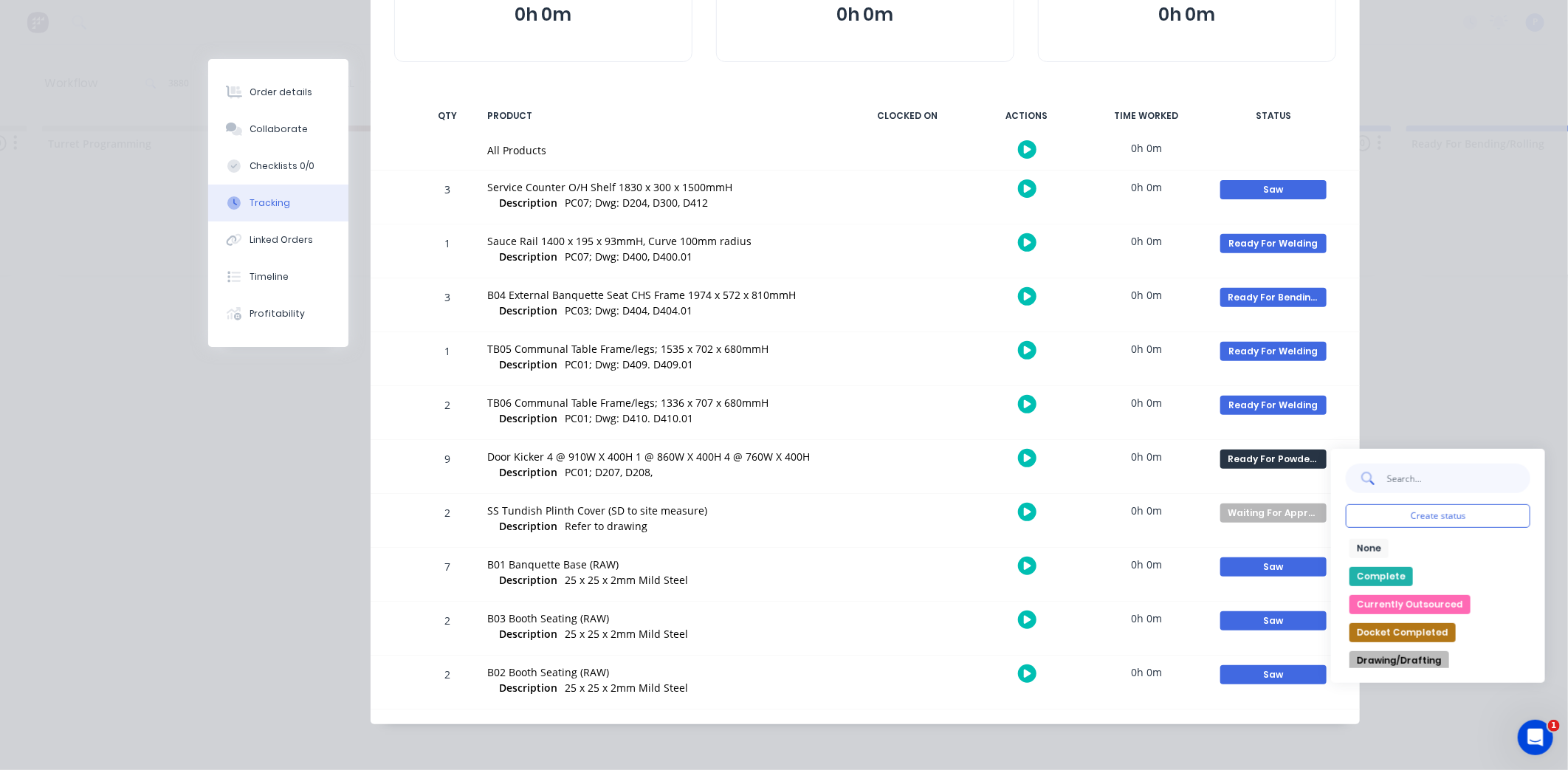
click at [1393, 466] on input "text" at bounding box center [1458, 478] width 144 height 29
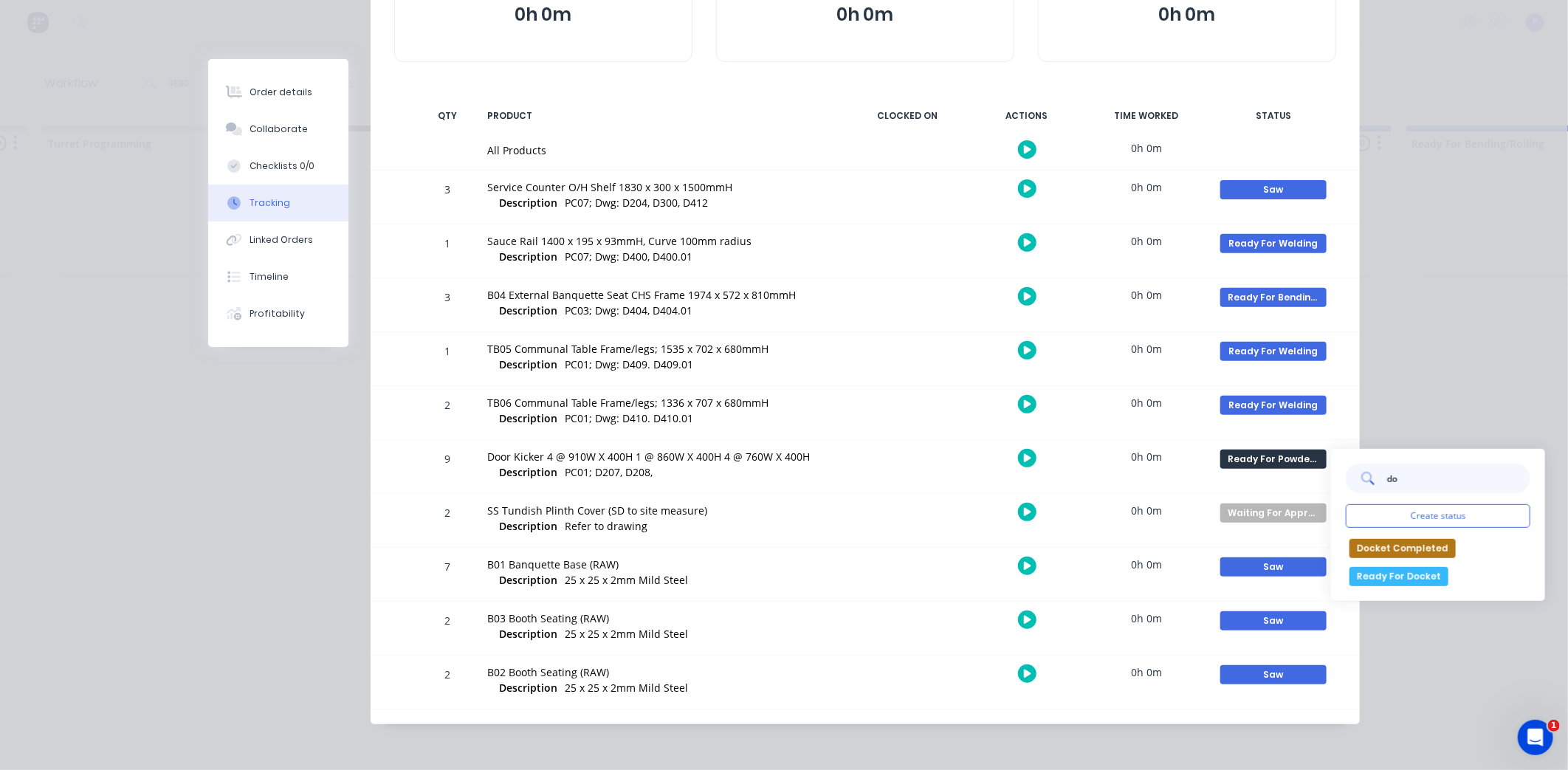
type input "do"
click at [1379, 576] on button "Ready For Docket" at bounding box center [1399, 576] width 99 height 19
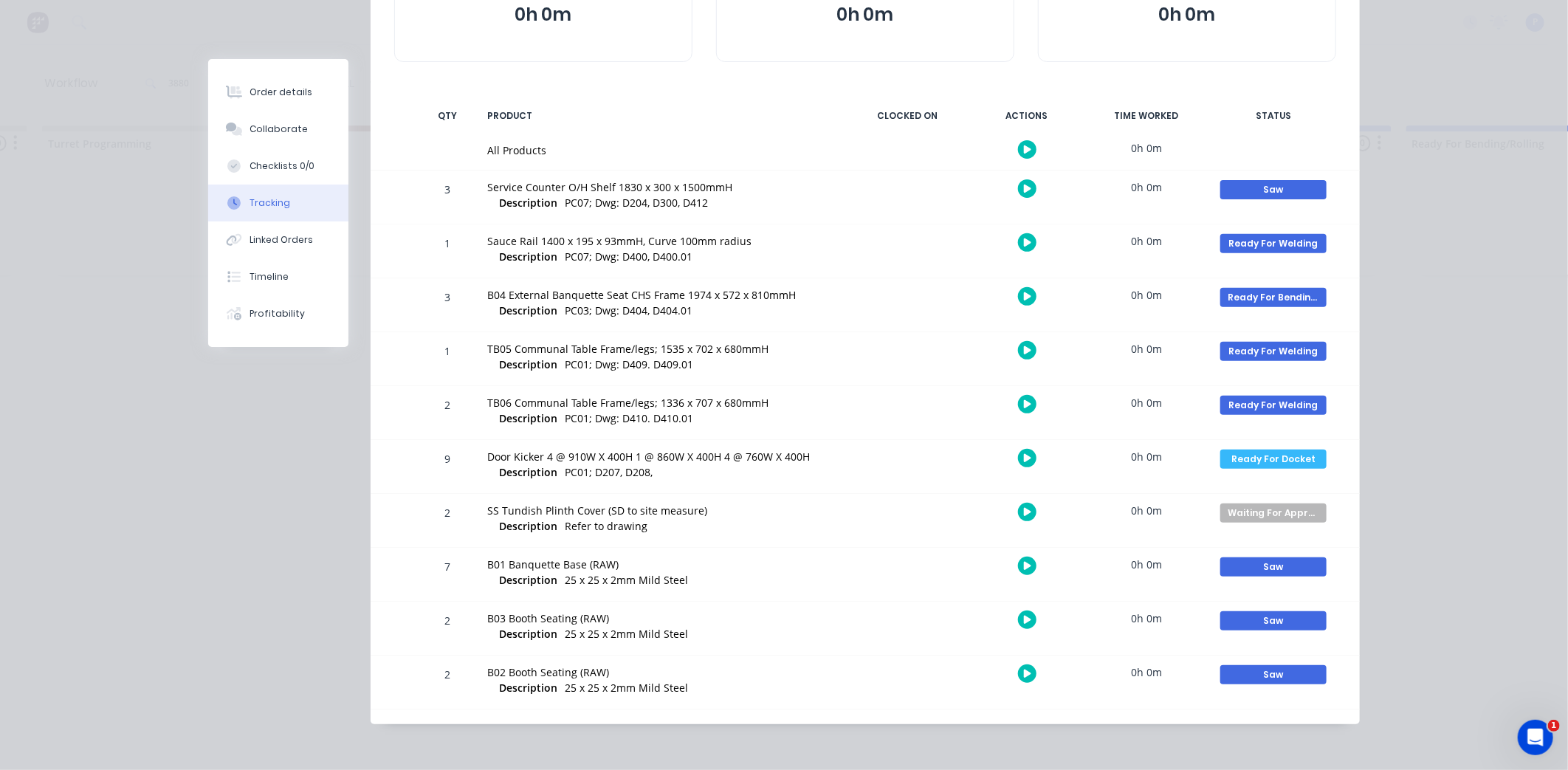
scroll to position [0, 0]
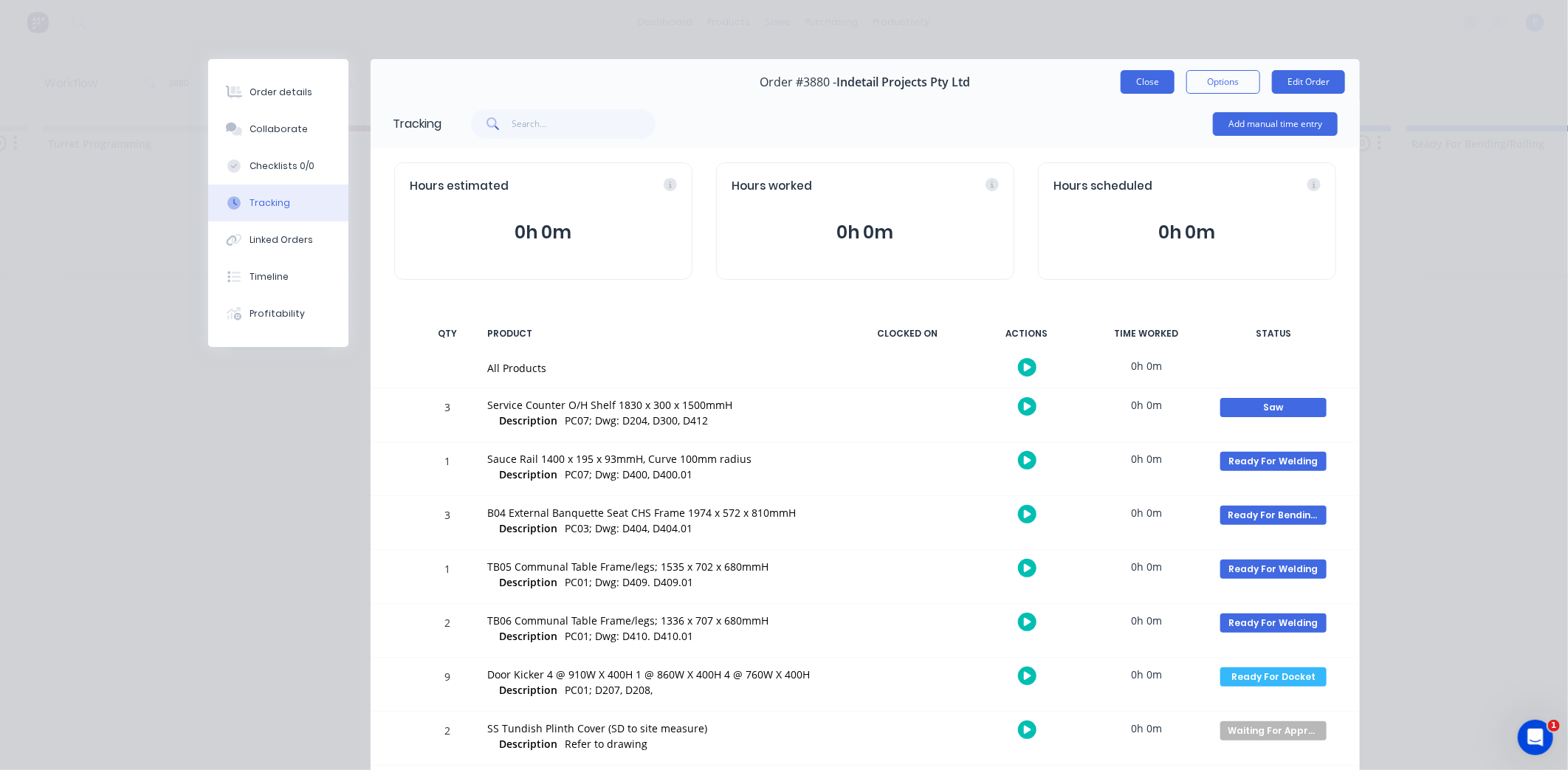
click at [1123, 86] on button "Close" at bounding box center [1148, 82] width 54 height 24
